Goal: Task Accomplishment & Management: Complete application form

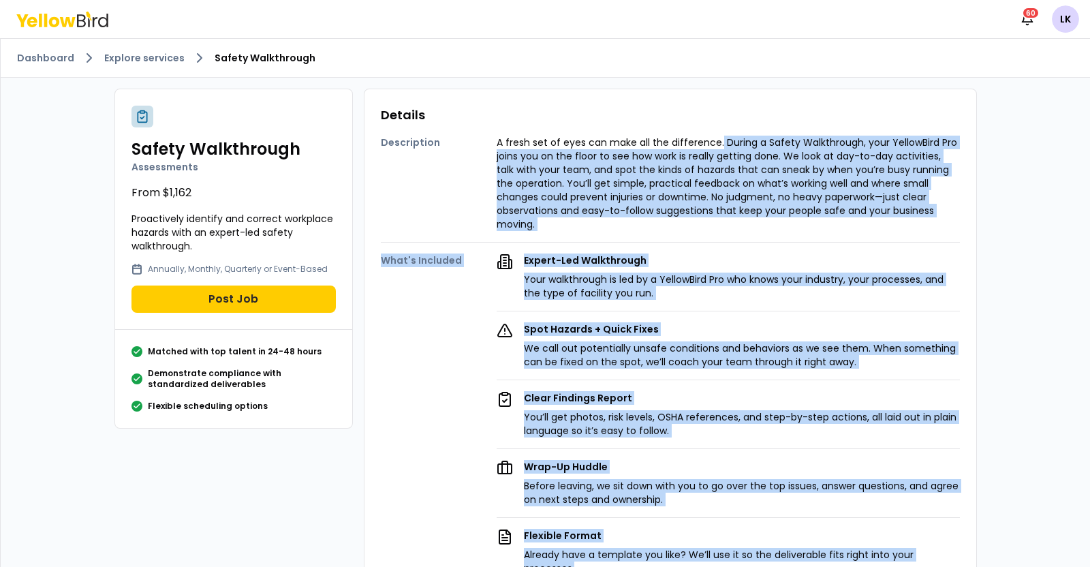
scroll to position [84, 0]
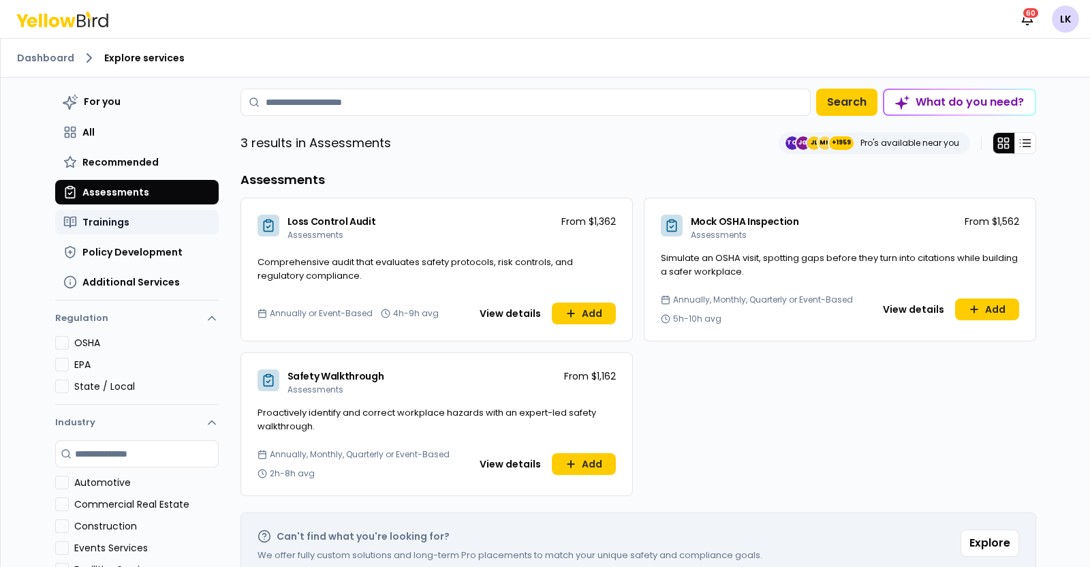
click at [112, 223] on span "Trainings" at bounding box center [105, 222] width 47 height 14
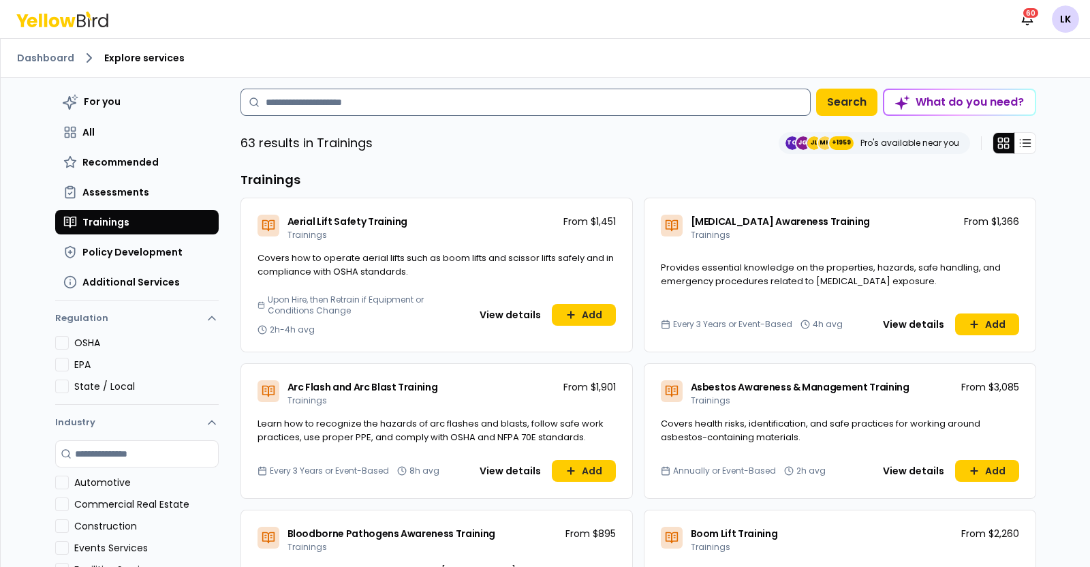
click at [578, 108] on input at bounding box center [526, 102] width 570 height 27
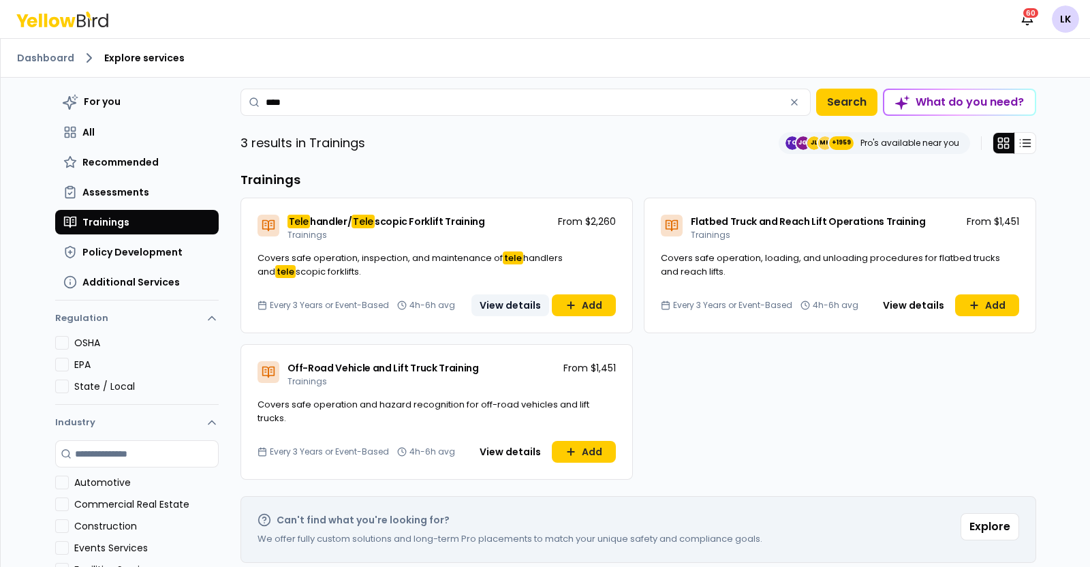
type input "****"
click at [504, 312] on button "View details" at bounding box center [511, 305] width 78 height 22
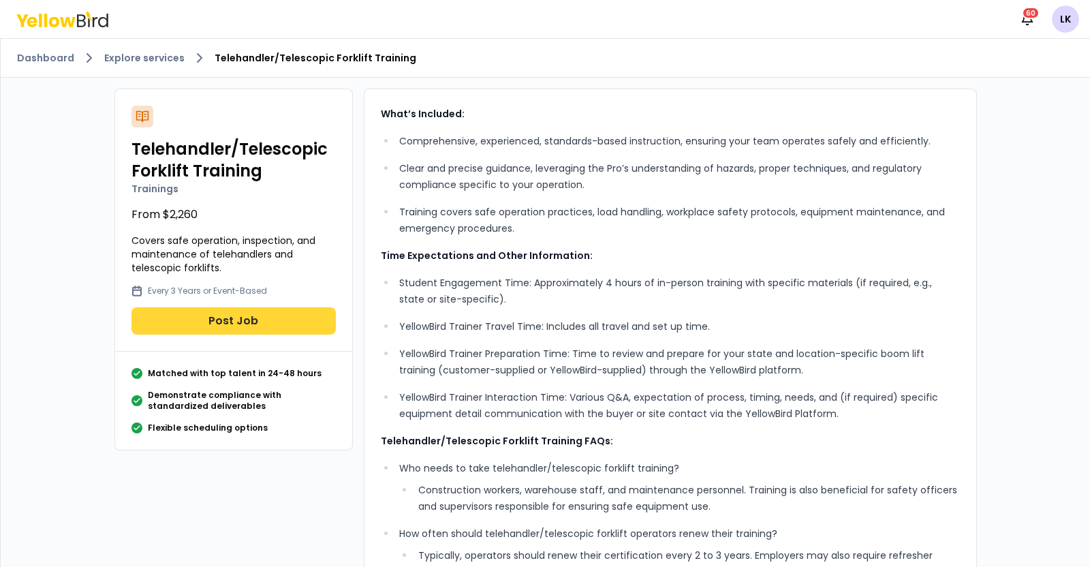
click at [271, 307] on button "Post Job" at bounding box center [234, 320] width 204 height 27
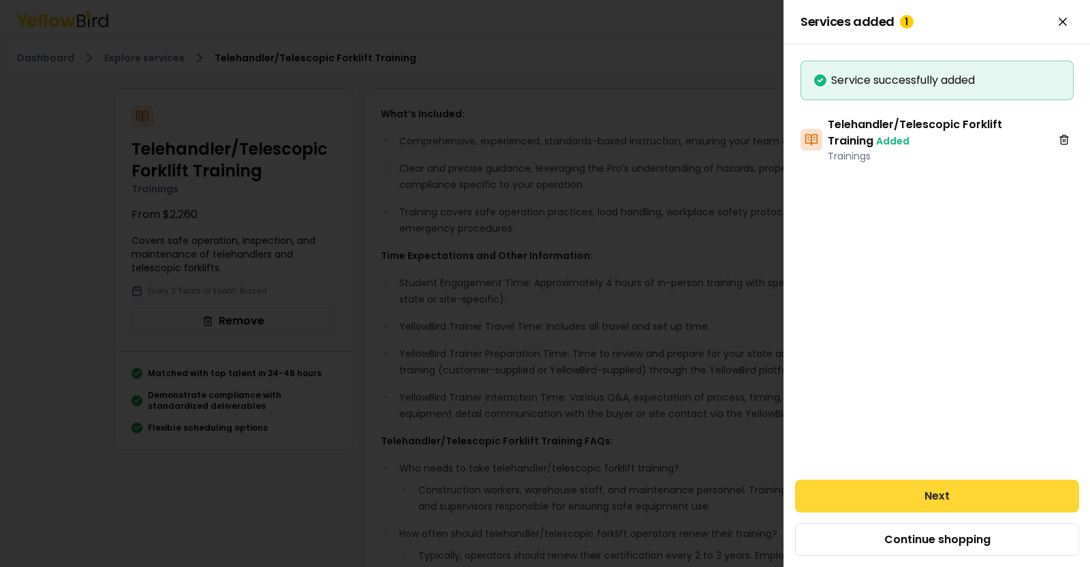
click at [974, 492] on button "Next" at bounding box center [937, 496] width 284 height 33
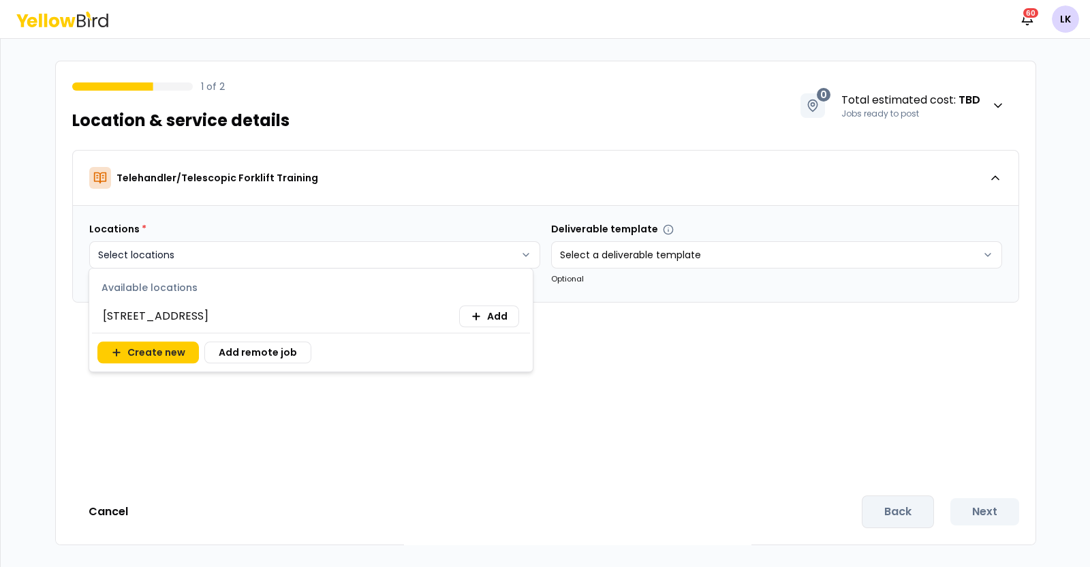
click at [516, 254] on html "Notifications 60 LK 1 of 2 Location & service details 0 Total estimated cost : …" at bounding box center [545, 283] width 1090 height 567
click at [490, 315] on span "Add" at bounding box center [497, 316] width 20 height 14
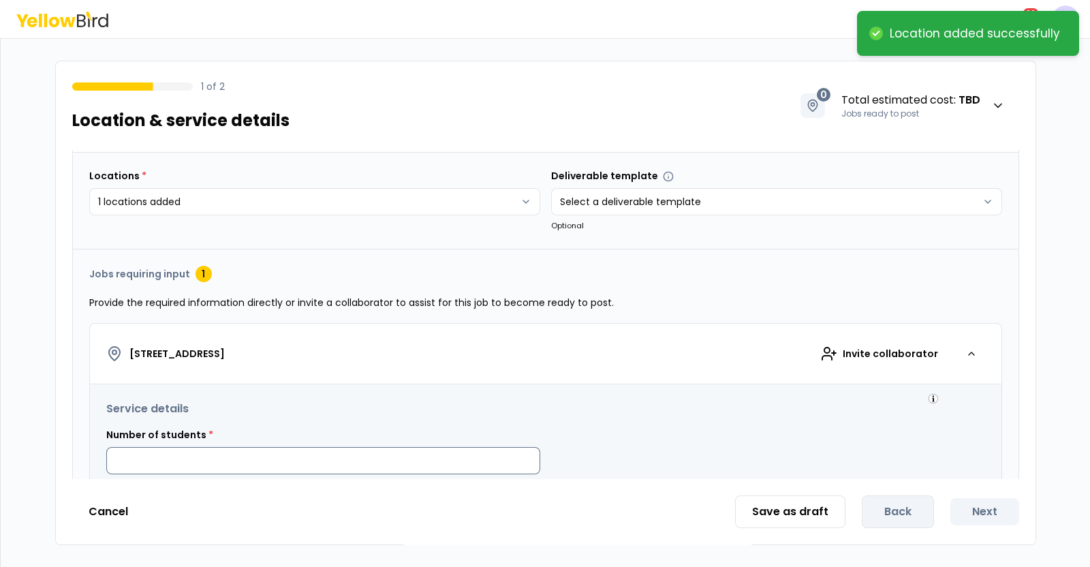
scroll to position [170, 0]
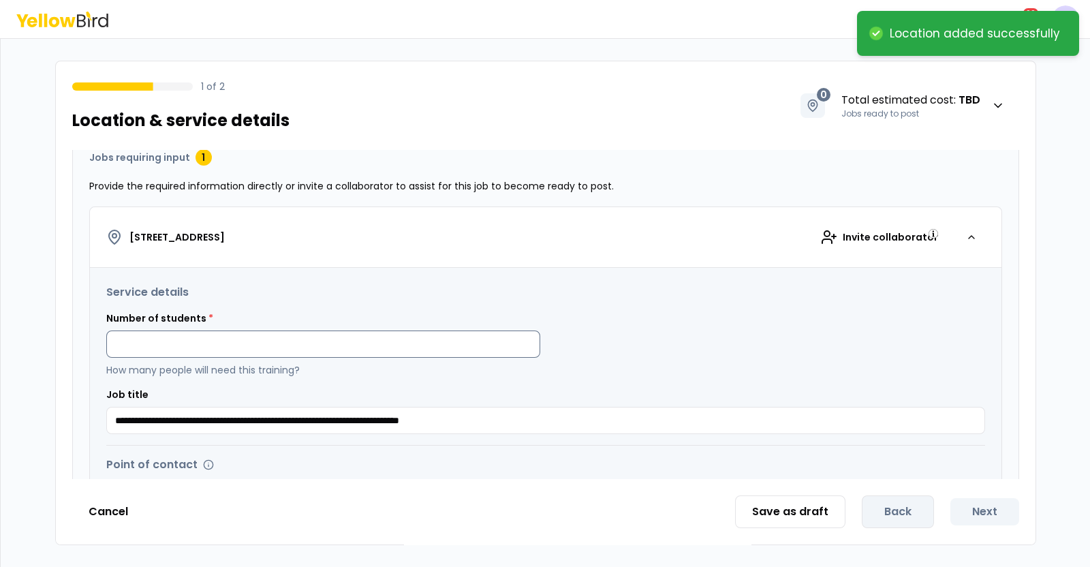
click at [419, 341] on input at bounding box center [323, 343] width 434 height 27
type input "*"
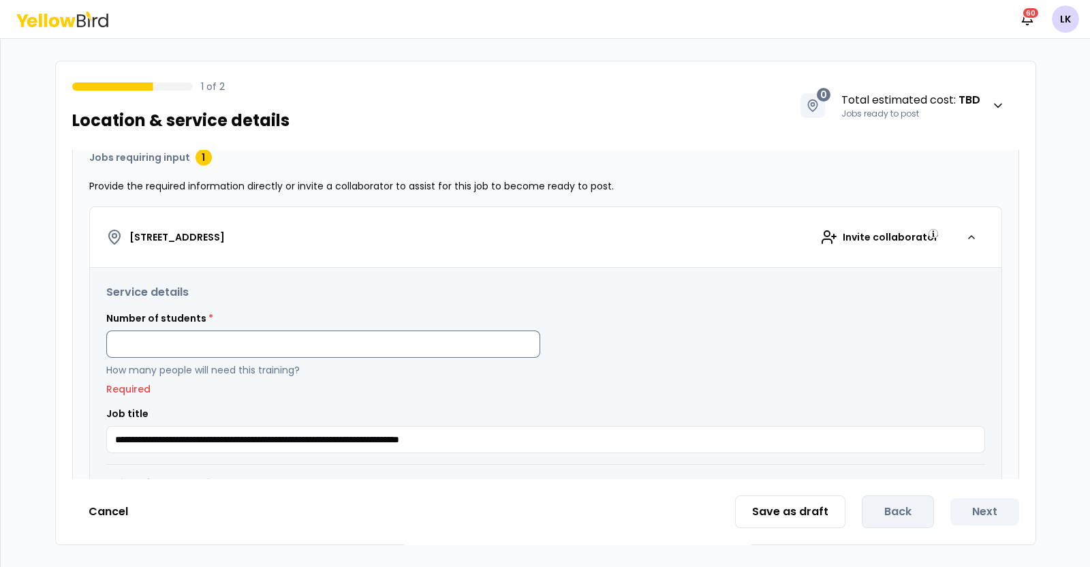
type input "*"
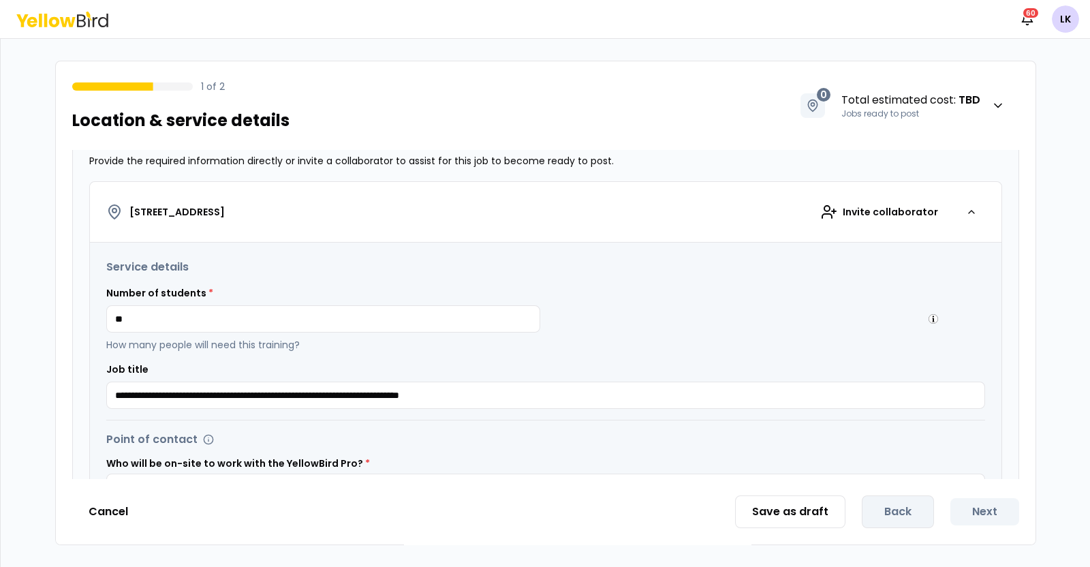
scroll to position [84, 0]
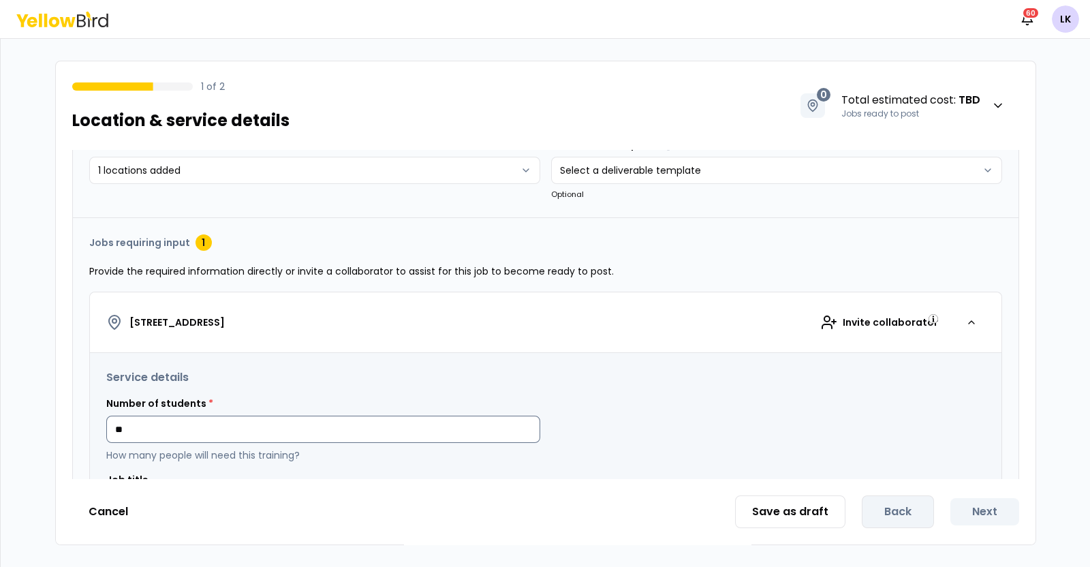
click at [263, 417] on input "*" at bounding box center [323, 429] width 434 height 27
type input "*"
click at [110, 512] on button "Cancel" at bounding box center [108, 511] width 72 height 27
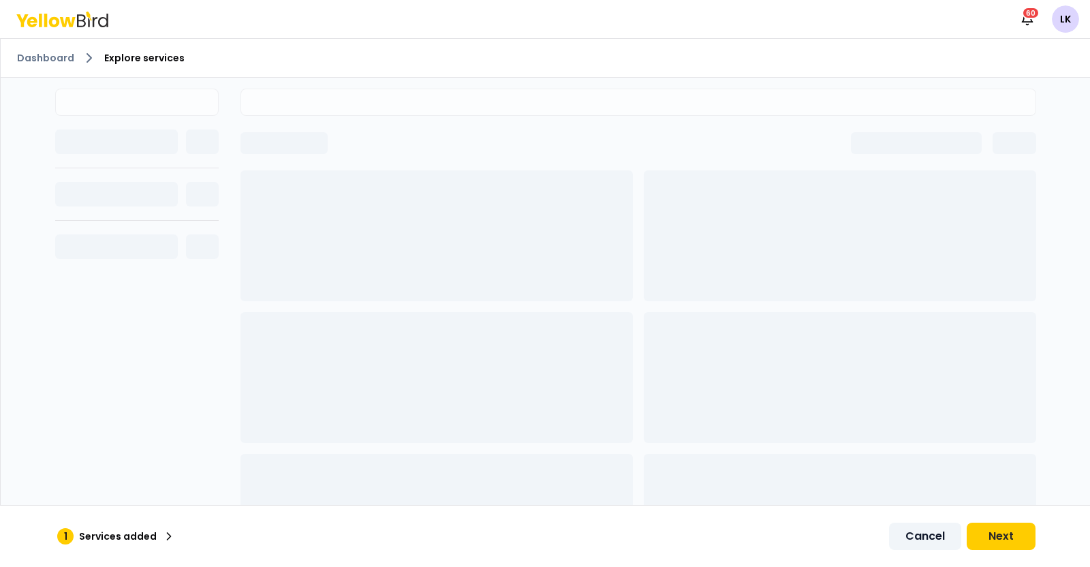
click at [908, 538] on button "Cancel" at bounding box center [925, 536] width 72 height 27
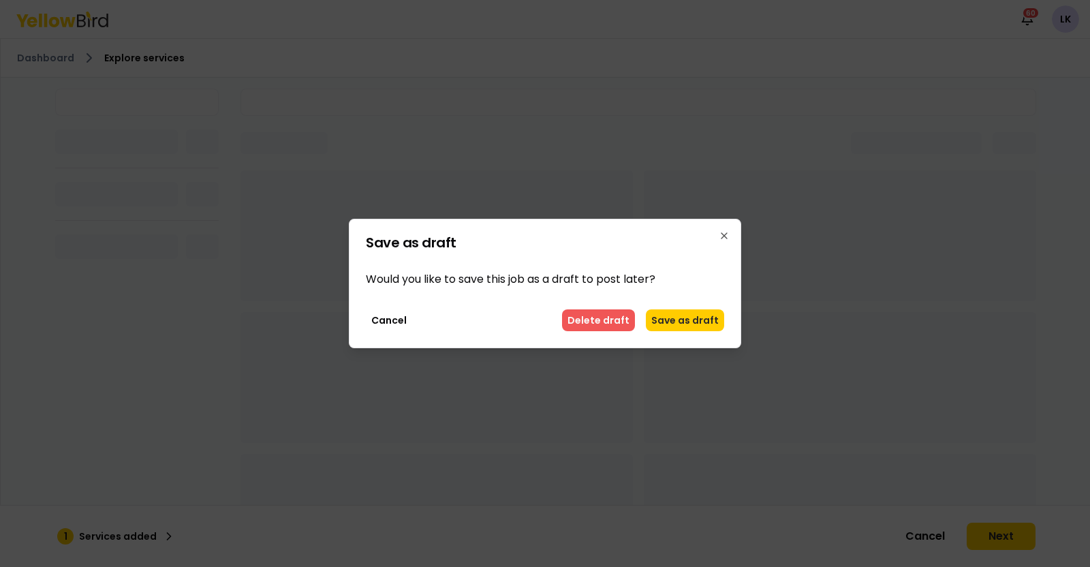
click at [604, 321] on button "Delete draft" at bounding box center [598, 320] width 73 height 22
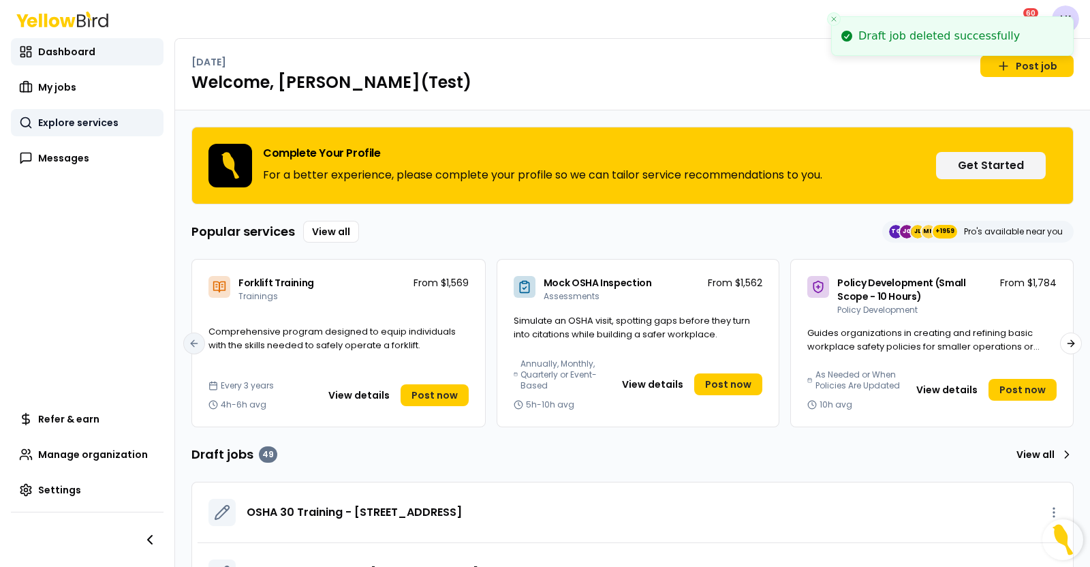
click at [65, 127] on span "Explore services" at bounding box center [78, 123] width 80 height 14
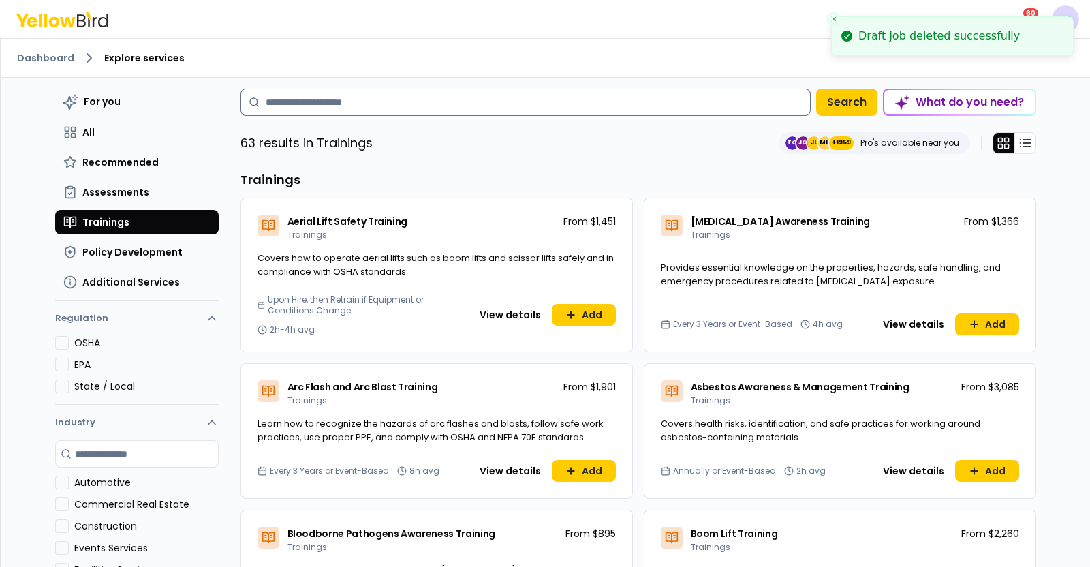
click at [461, 100] on input at bounding box center [526, 102] width 570 height 27
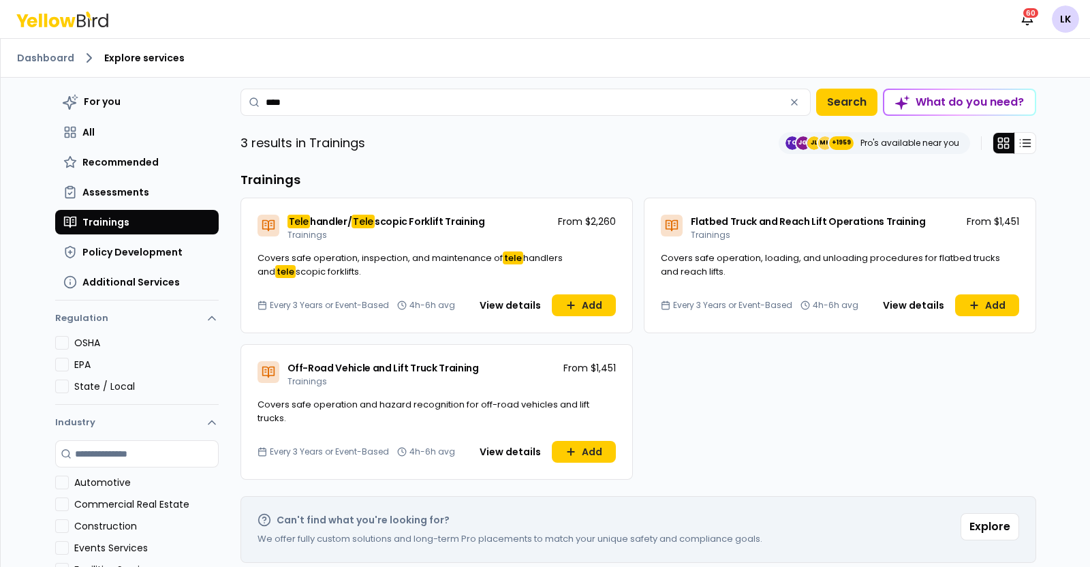
type input "****"
click at [390, 226] on span "scopic Forklift Training" at bounding box center [430, 222] width 110 height 14
click at [510, 305] on button "View details" at bounding box center [511, 305] width 78 height 22
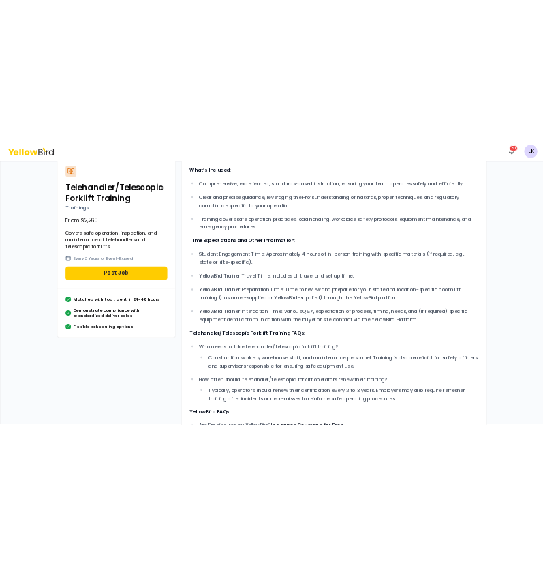
scroll to position [84, 0]
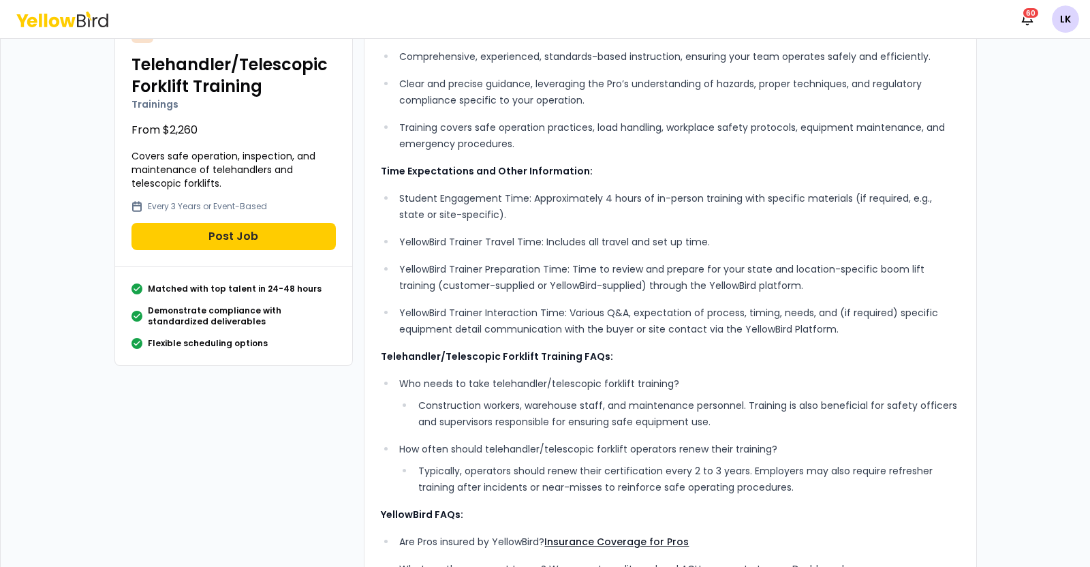
click at [260, 427] on div "Telehandler/Telescopic Forklift Training Trainings From $2,260 Covers safe oper…" at bounding box center [546, 367] width 884 height 748
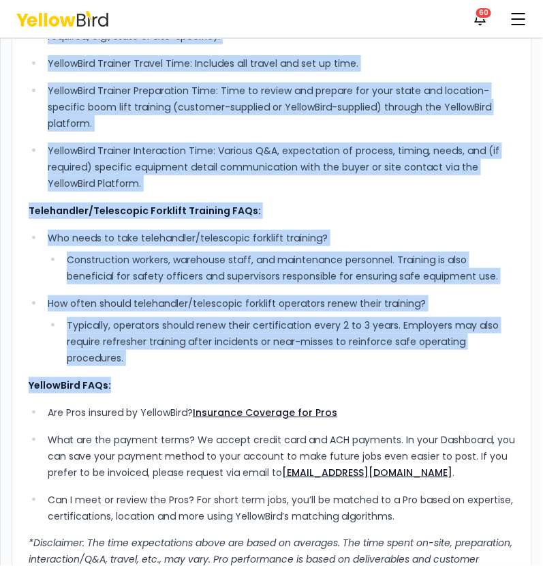
scroll to position [596, 0]
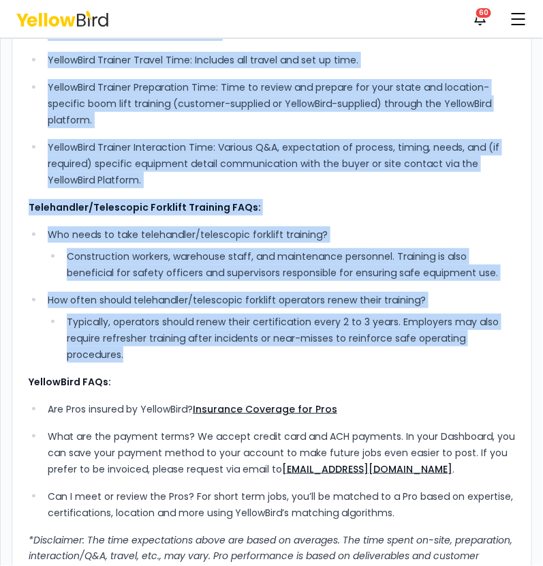
drag, startPoint x: 27, startPoint y: 341, endPoint x: 443, endPoint y: 345, distance: 416.3
click at [443, 345] on div "What’s Included: Comprehensive, experienced, standards-based instruction, ensur…" at bounding box center [272, 202] width 521 height 792
copy div "Lore’i Dolorsit: Ametconsectet, adipiscinge, seddoeius-tempo incididuntu, labor…"
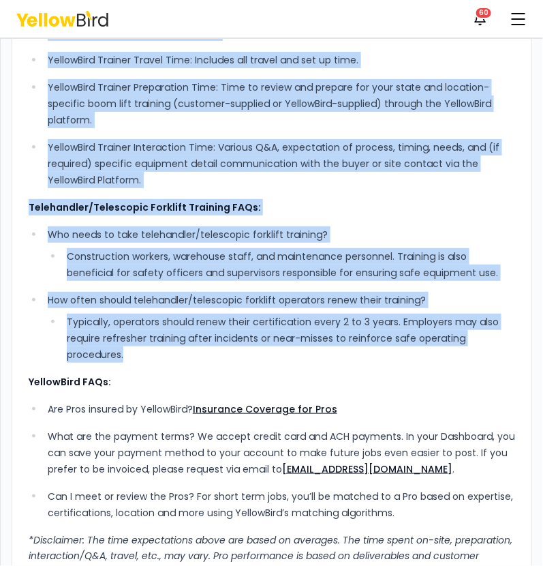
copy div "Lore’i Dolorsit: Ametconsectet, adipiscinge, seddoeius-tempo incididuntu, labor…"
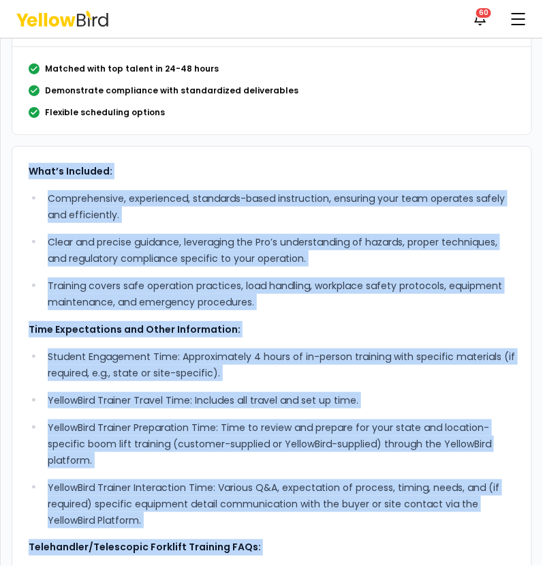
scroll to position [0, 0]
